Goal: Check status: Check status

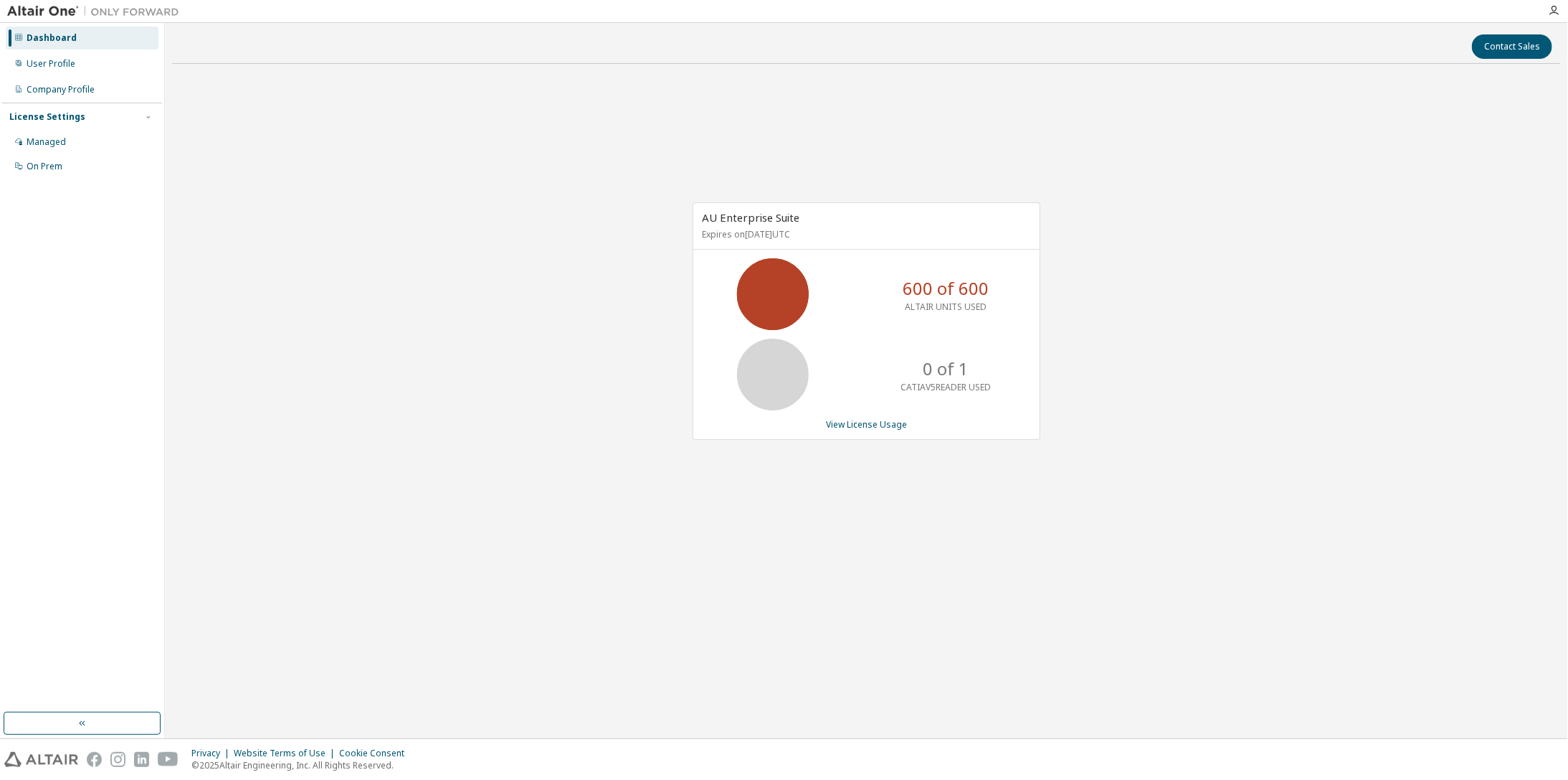
drag, startPoint x: 508, startPoint y: 201, endPoint x: 281, endPoint y: 64, distance: 265.1
click at [506, 201] on div "AU Enterprise Suite Expires on [DATE] UTC 600 of 600 ALTAIR UNITS USED 0 of 1 C…" at bounding box center [866, 329] width 1389 height 507
